Goal: Information Seeking & Learning: Learn about a topic

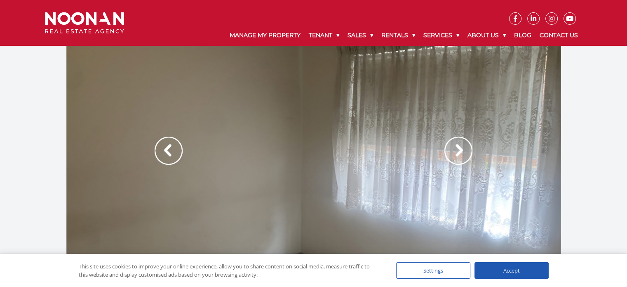
click at [455, 144] on img at bounding box center [459, 151] width 28 height 28
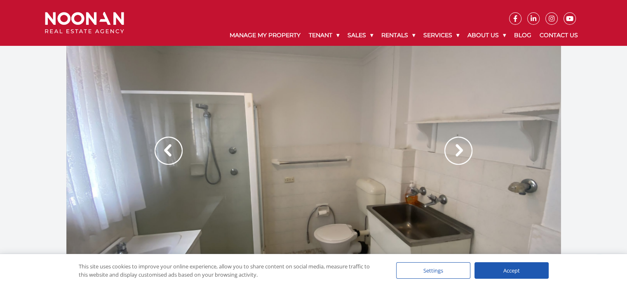
click at [455, 144] on img at bounding box center [459, 151] width 28 height 28
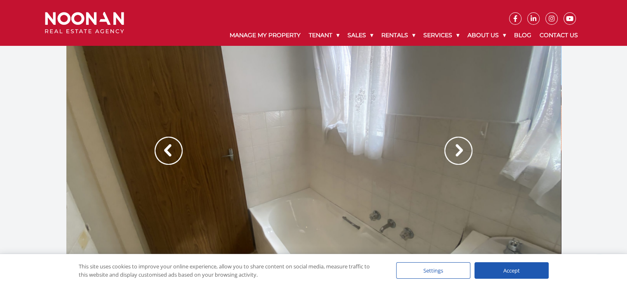
click at [455, 144] on img at bounding box center [459, 151] width 28 height 28
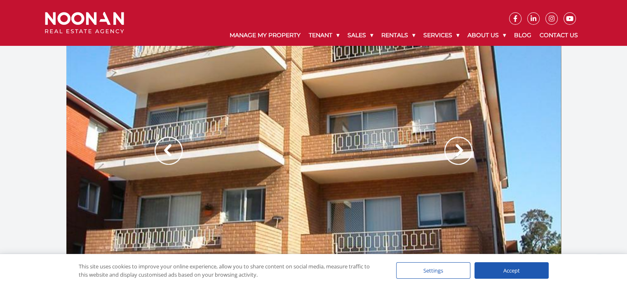
click at [455, 144] on img at bounding box center [459, 151] width 28 height 28
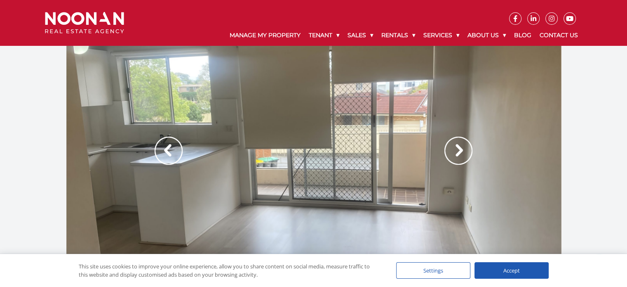
click at [455, 144] on img at bounding box center [459, 151] width 28 height 28
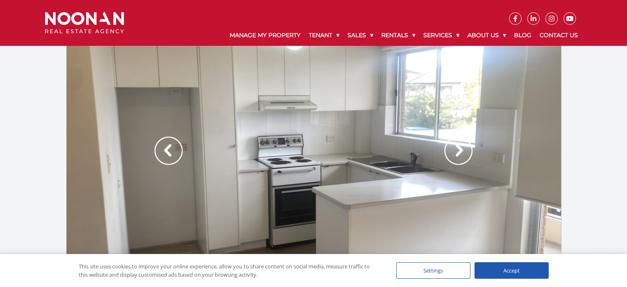
click at [455, 144] on img at bounding box center [459, 151] width 28 height 28
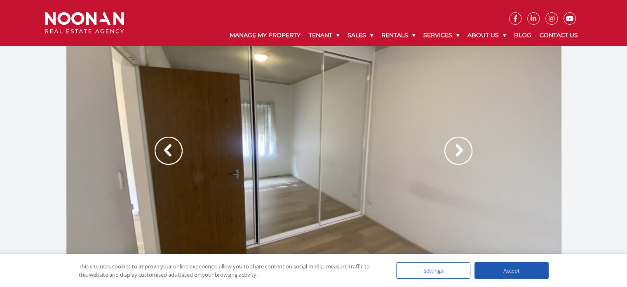
click at [455, 144] on img at bounding box center [459, 151] width 28 height 28
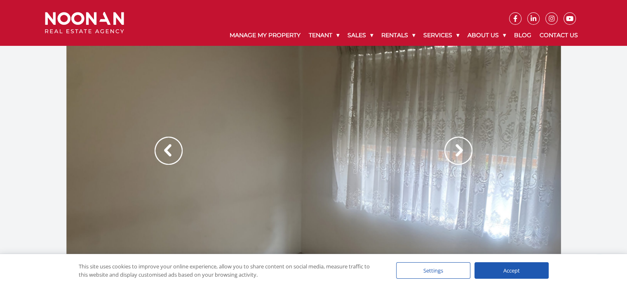
click at [455, 144] on img at bounding box center [459, 151] width 28 height 28
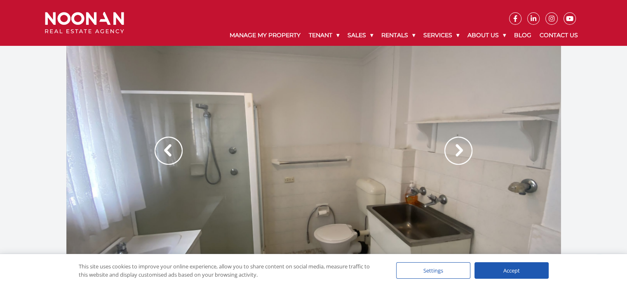
click at [455, 144] on img at bounding box center [459, 151] width 28 height 28
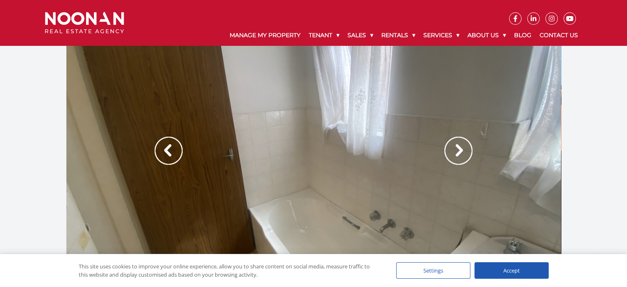
click at [455, 144] on img at bounding box center [459, 151] width 28 height 28
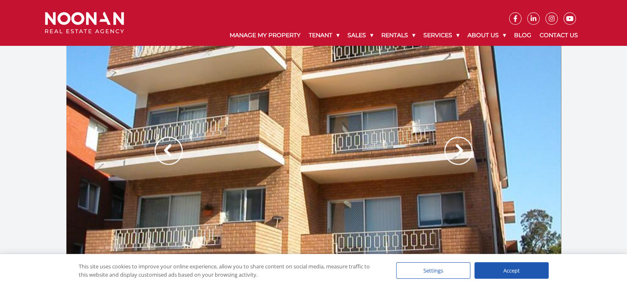
click at [455, 144] on img at bounding box center [459, 151] width 28 height 28
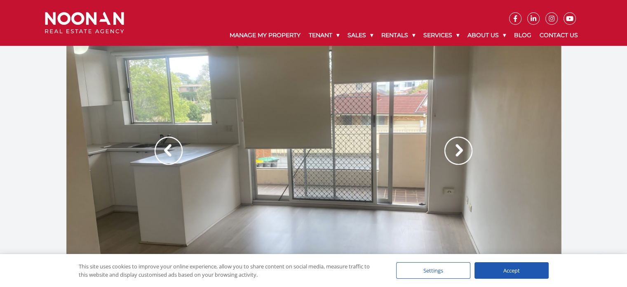
click at [455, 144] on img at bounding box center [459, 151] width 28 height 28
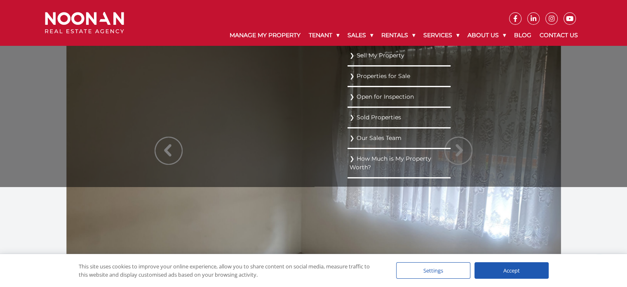
click at [370, 78] on link "Properties for Sale" at bounding box center [399, 76] width 99 height 11
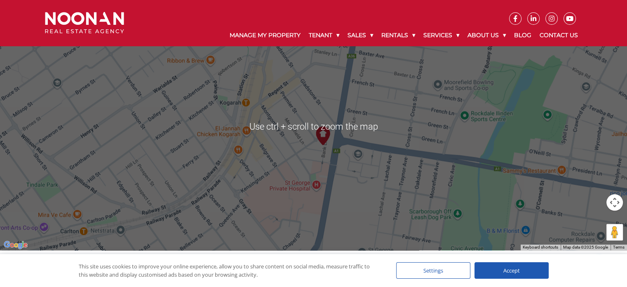
scroll to position [906, 0]
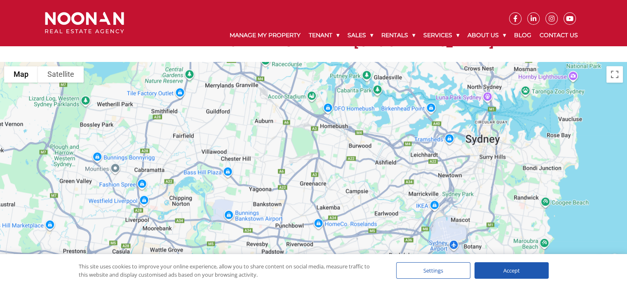
drag, startPoint x: 444, startPoint y: 102, endPoint x: 465, endPoint y: 272, distance: 171.2
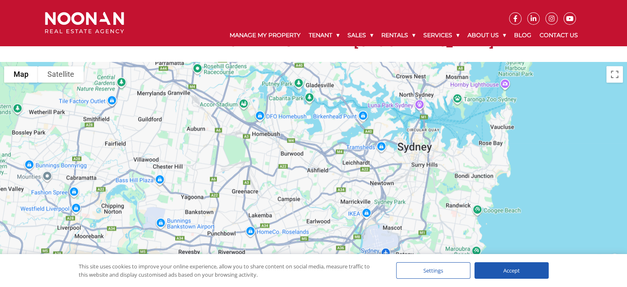
drag, startPoint x: 432, startPoint y: 207, endPoint x: 340, endPoint y: 83, distance: 154.7
click at [340, 83] on div at bounding box center [313, 185] width 627 height 247
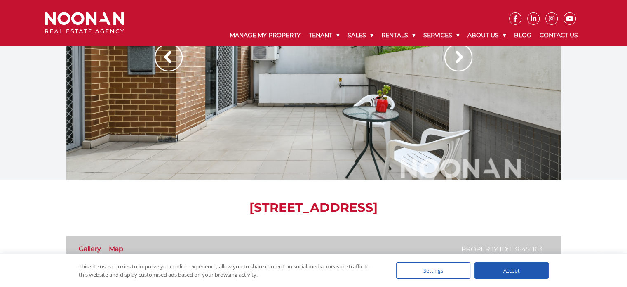
scroll to position [0, 0]
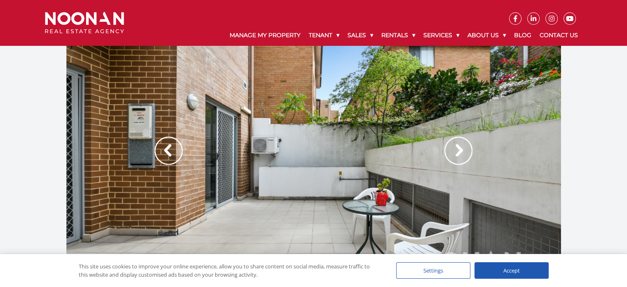
click at [457, 145] on img at bounding box center [459, 151] width 28 height 28
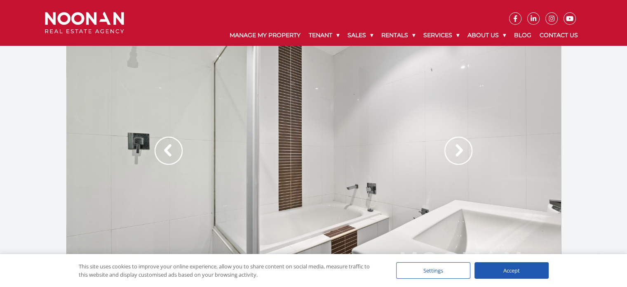
click at [457, 145] on img at bounding box center [459, 151] width 28 height 28
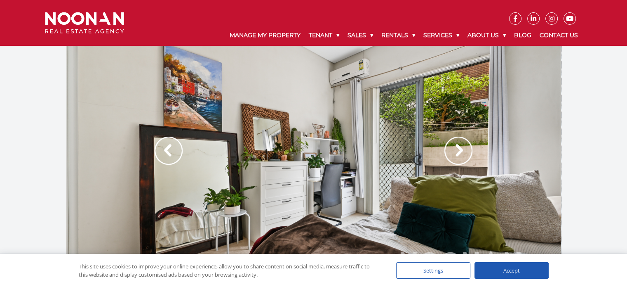
click at [457, 145] on img at bounding box center [459, 151] width 28 height 28
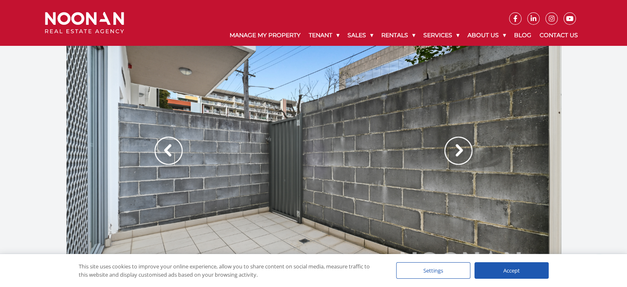
click at [457, 145] on img at bounding box center [459, 151] width 28 height 28
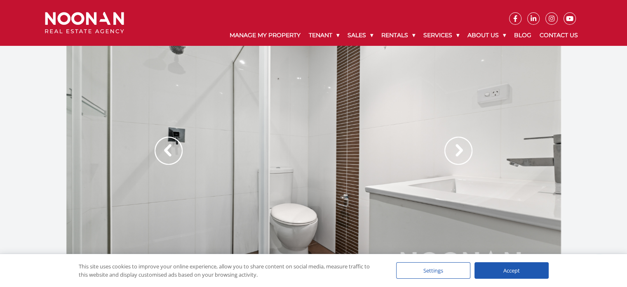
click at [457, 145] on img at bounding box center [459, 151] width 28 height 28
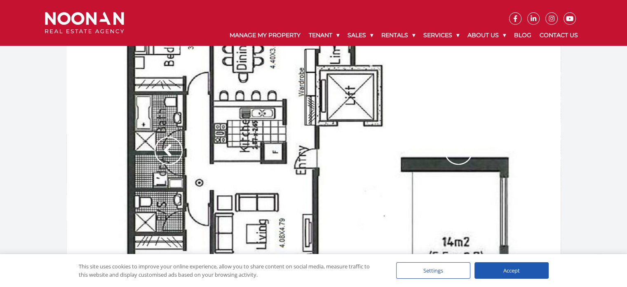
drag, startPoint x: 295, startPoint y: 115, endPoint x: 232, endPoint y: 115, distance: 63.1
click at [232, 115] on div at bounding box center [313, 159] width 495 height 227
drag, startPoint x: 233, startPoint y: 115, endPoint x: 230, endPoint y: 119, distance: 5.2
click at [230, 119] on div at bounding box center [313, 159] width 495 height 227
click at [457, 148] on img at bounding box center [459, 151] width 28 height 28
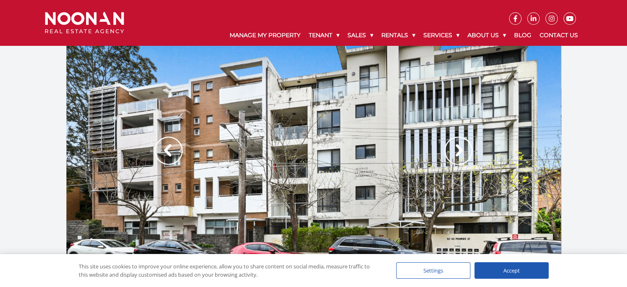
click at [457, 148] on img at bounding box center [459, 151] width 28 height 28
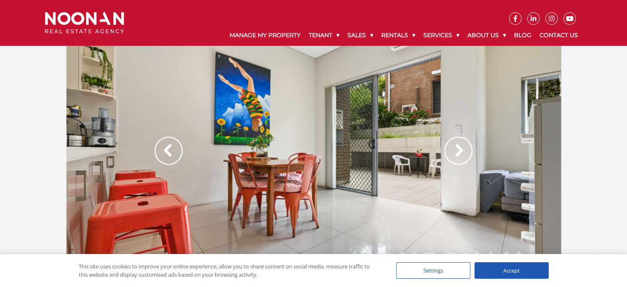
click at [457, 148] on img at bounding box center [459, 151] width 28 height 28
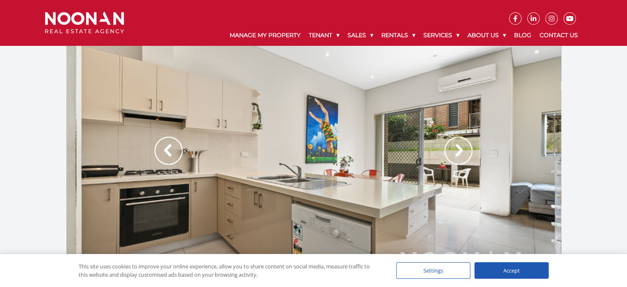
click at [457, 148] on img at bounding box center [459, 151] width 28 height 28
